Goal: Check status

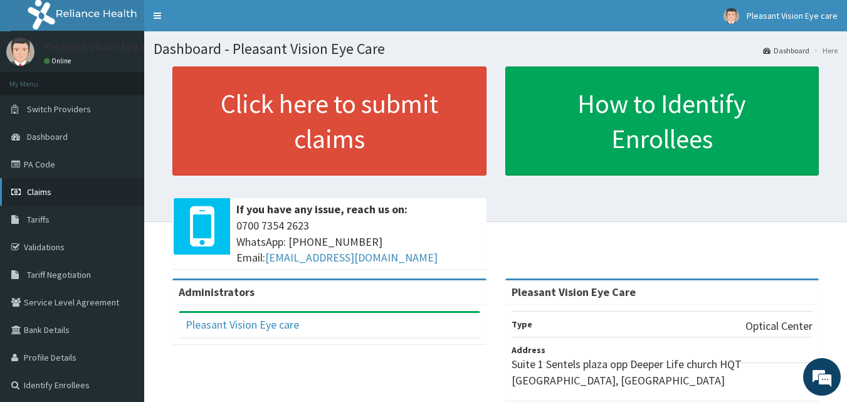
click at [46, 192] on span "Claims" at bounding box center [39, 191] width 24 height 11
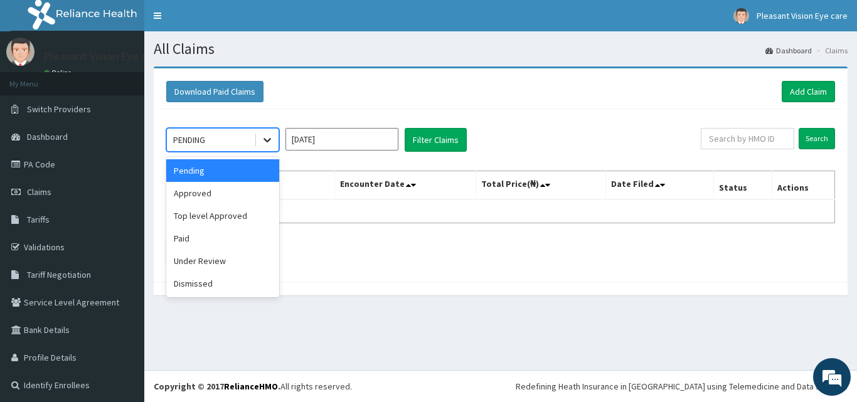
click at [263, 140] on icon at bounding box center [267, 140] width 13 height 13
click at [248, 192] on div "Approved" at bounding box center [222, 193] width 113 height 23
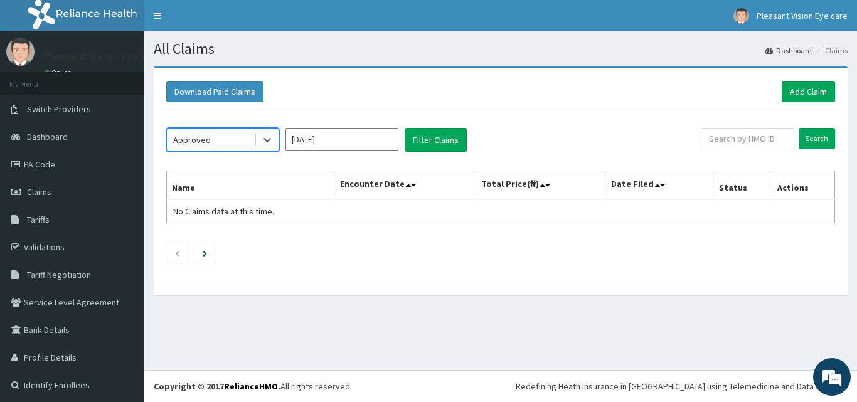
click at [384, 137] on input "Oct 2025" at bounding box center [341, 139] width 113 height 23
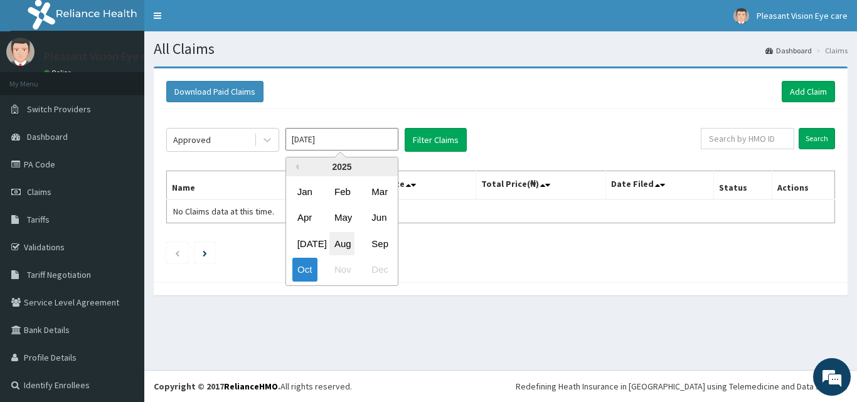
click at [339, 240] on div "Aug" at bounding box center [341, 243] width 25 height 23
type input "Aug 2025"
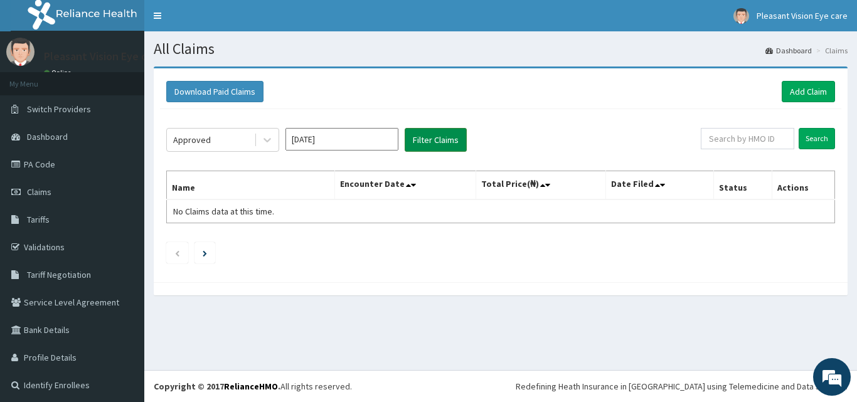
click at [414, 141] on button "Filter Claims" at bounding box center [435, 140] width 62 height 24
click at [78, 190] on link "Claims" at bounding box center [72, 192] width 144 height 28
click at [78, 191] on link "Claims" at bounding box center [72, 192] width 144 height 28
click at [67, 273] on span "Tariff Negotiation" at bounding box center [59, 274] width 64 height 11
